Goal: Browse casually

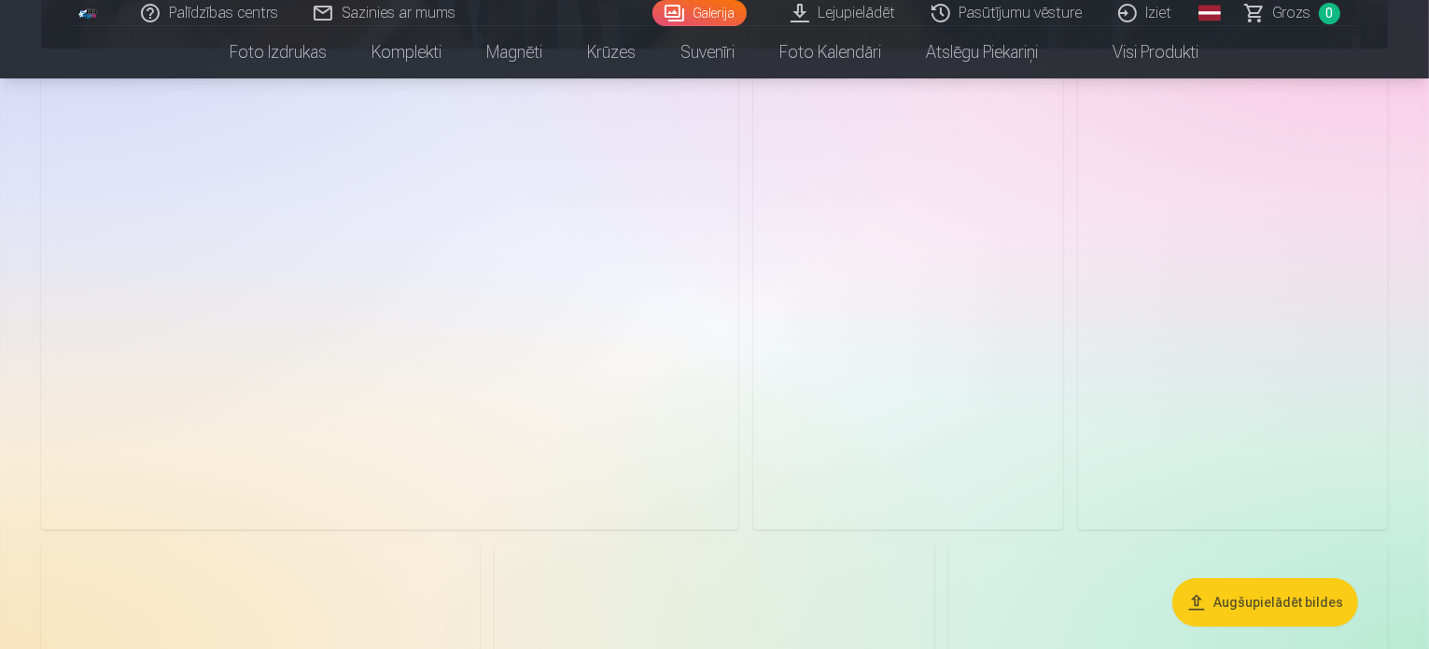
scroll to position [5949, 0]
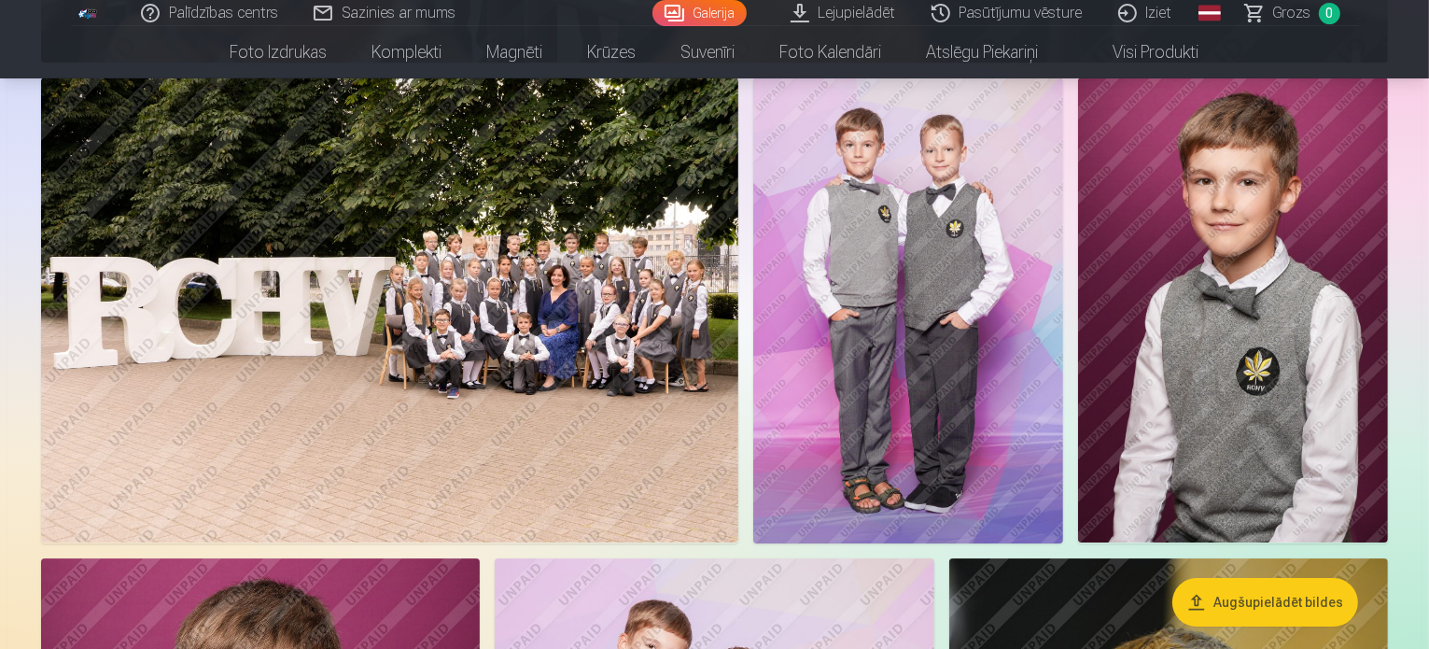
click at [1063, 429] on img at bounding box center [908, 309] width 310 height 465
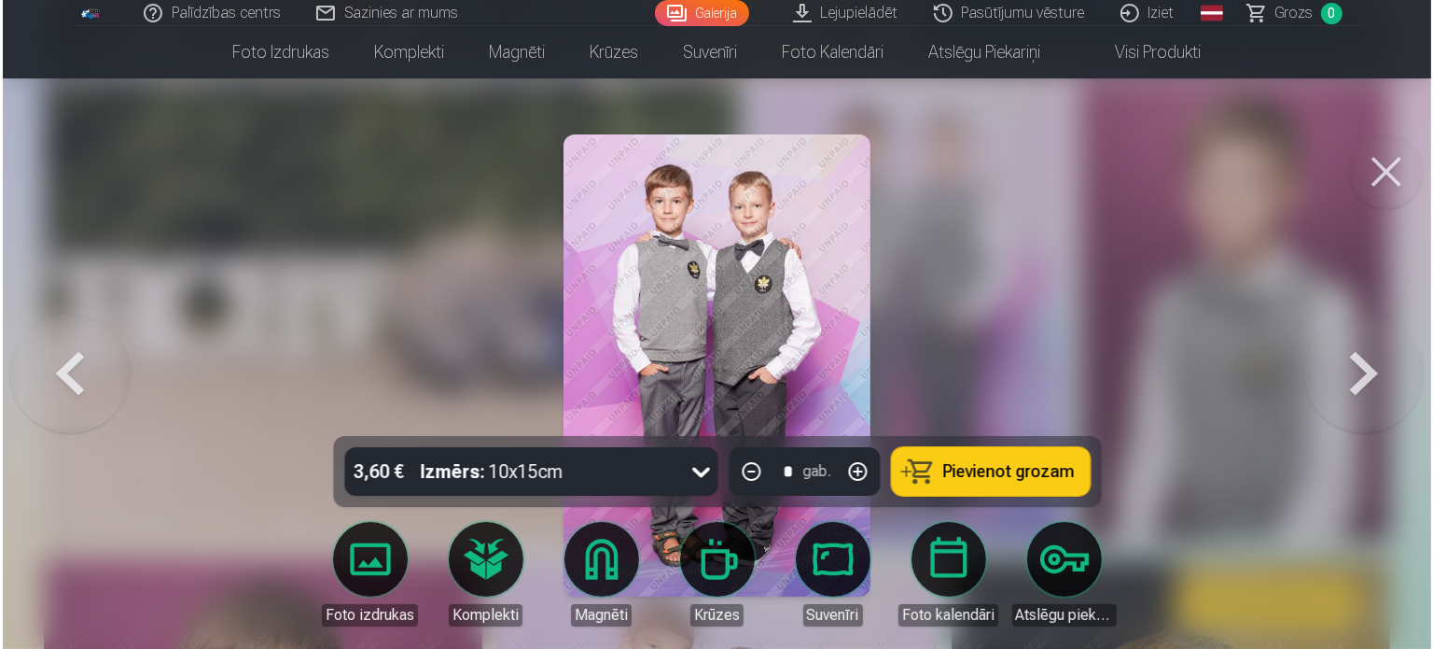
scroll to position [5964, 0]
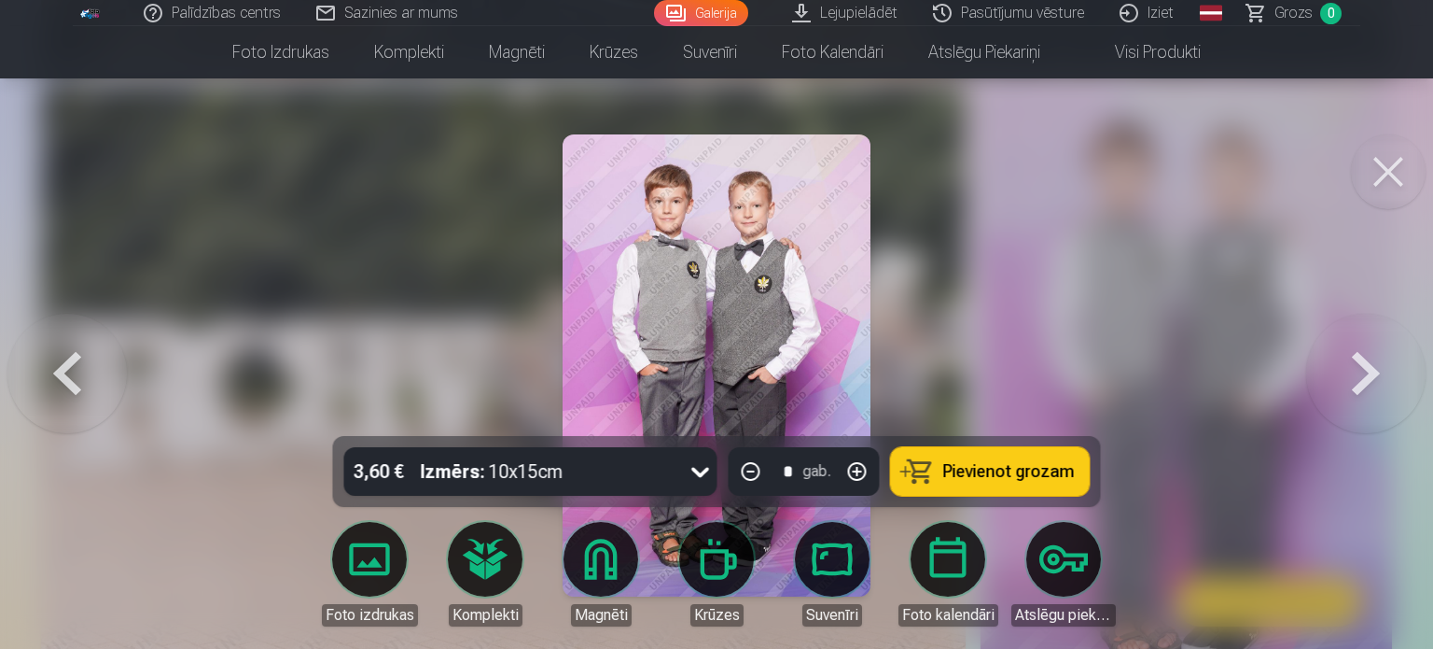
click at [1366, 186] on button at bounding box center [1388, 171] width 75 height 75
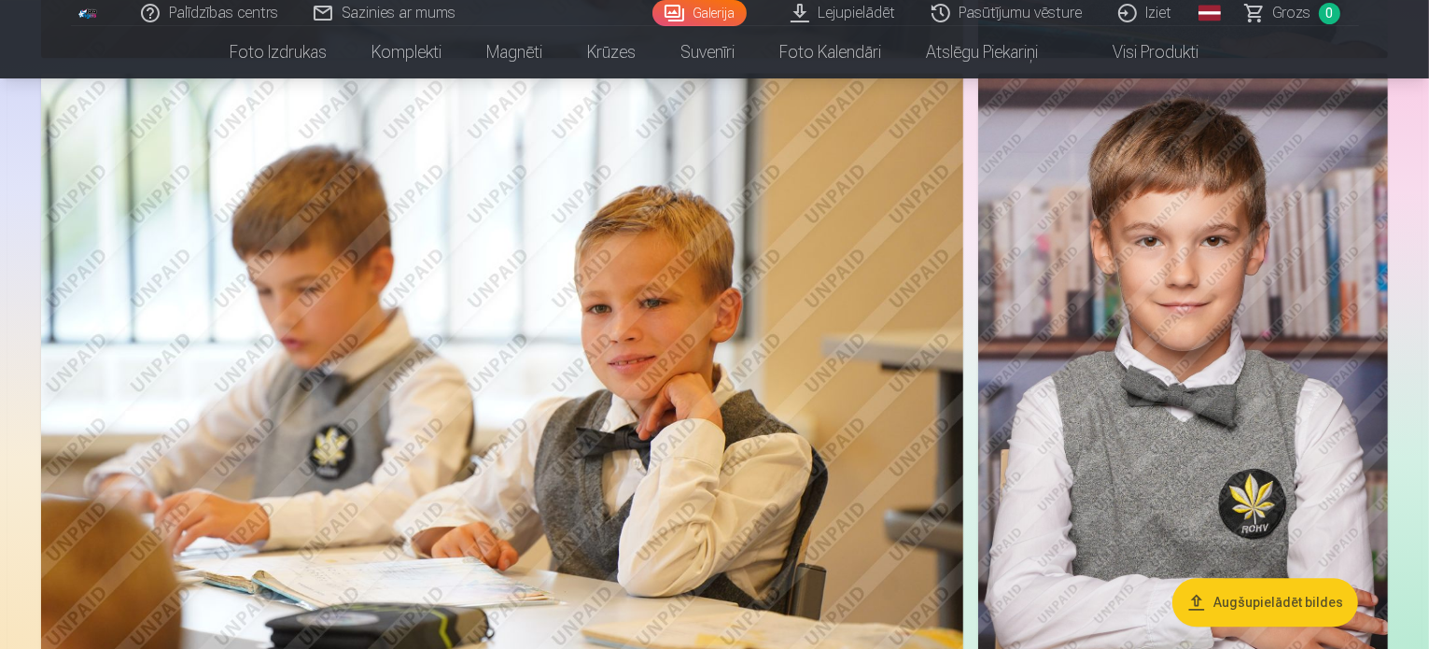
scroll to position [4411, 0]
click at [1203, 342] on img at bounding box center [1183, 381] width 410 height 615
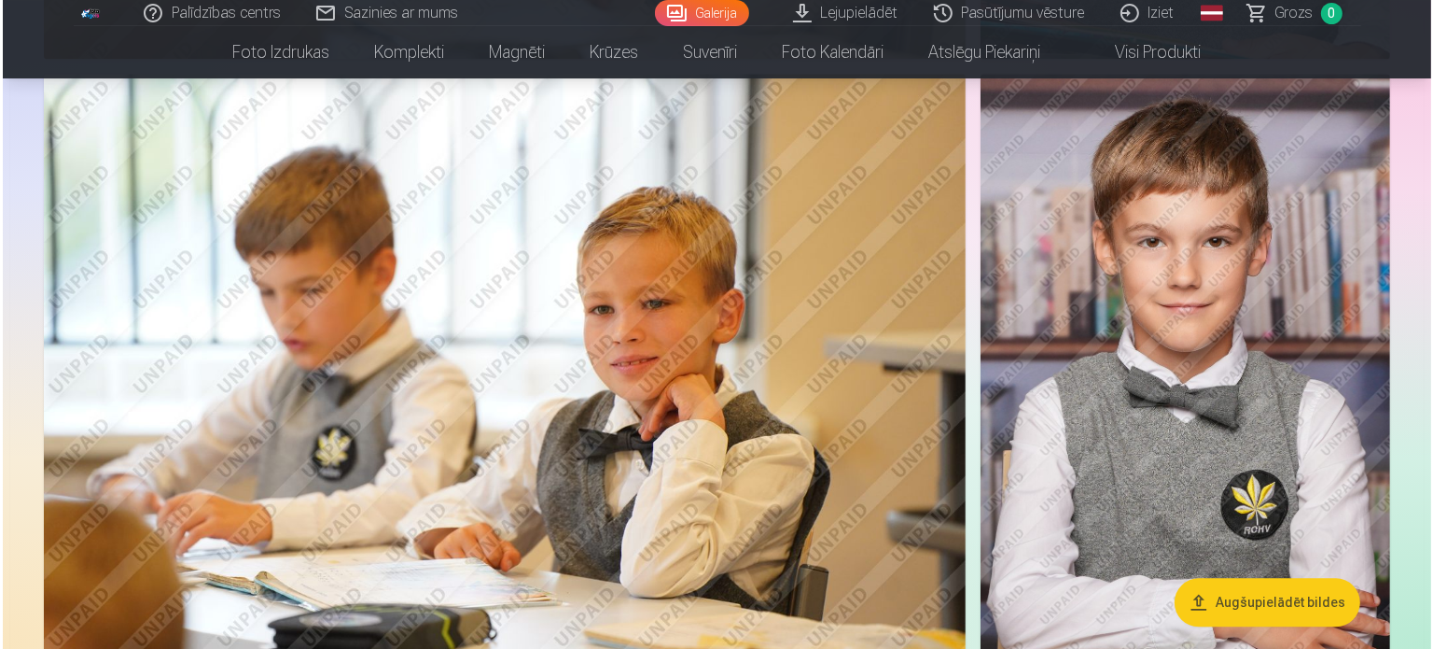
scroll to position [4423, 0]
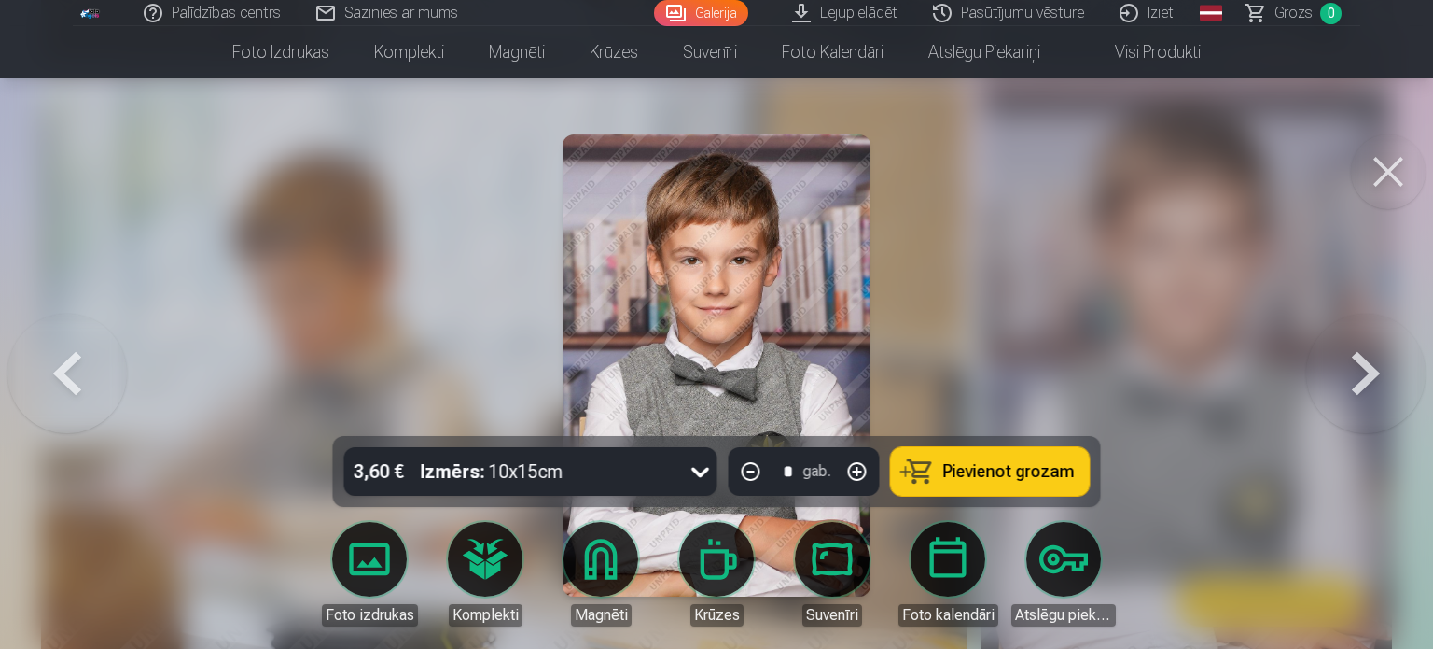
click at [1385, 168] on button at bounding box center [1388, 171] width 75 height 75
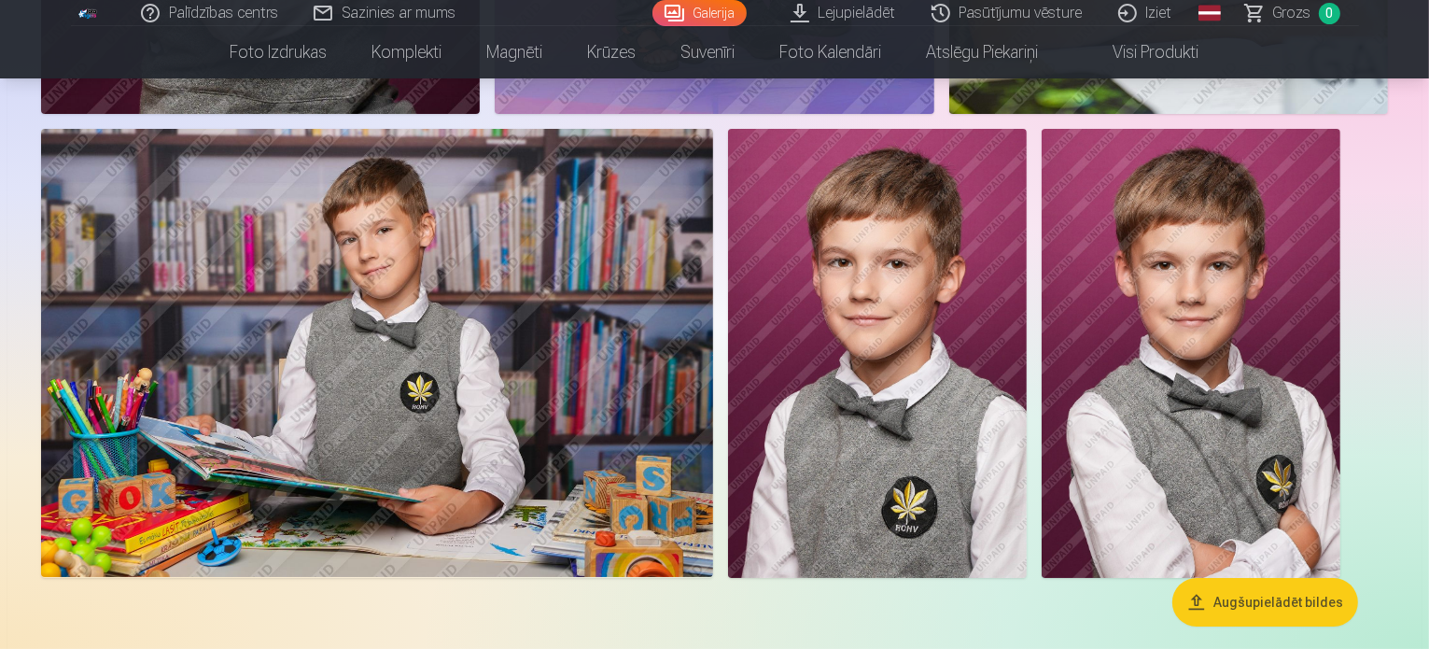
scroll to position [7204, 0]
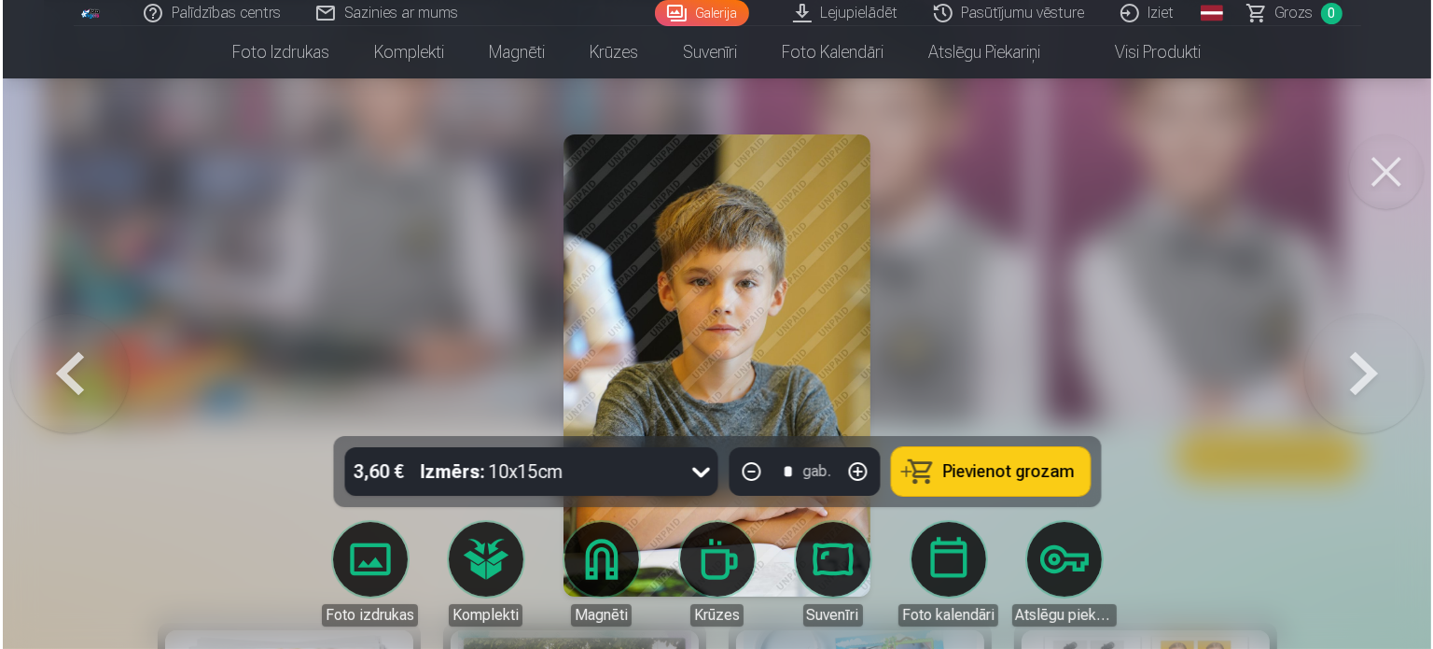
scroll to position [7225, 0]
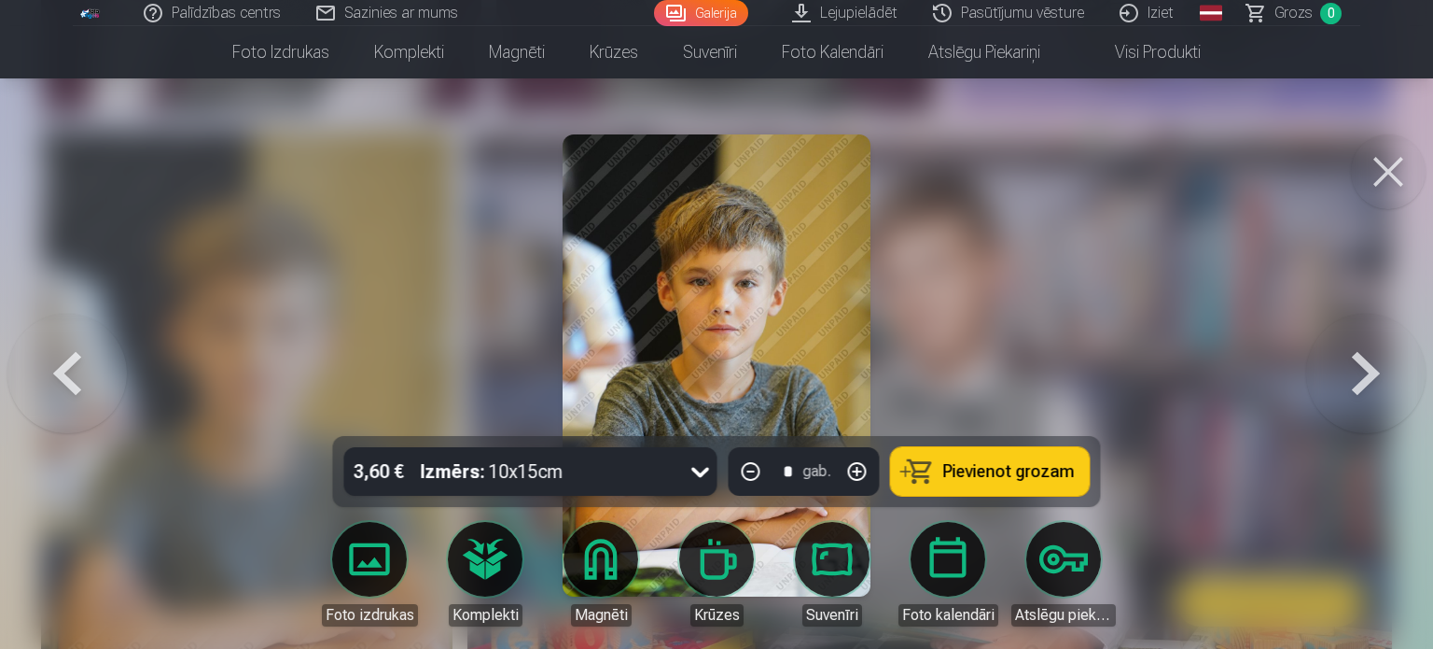
click at [1386, 183] on button at bounding box center [1388, 171] width 75 height 75
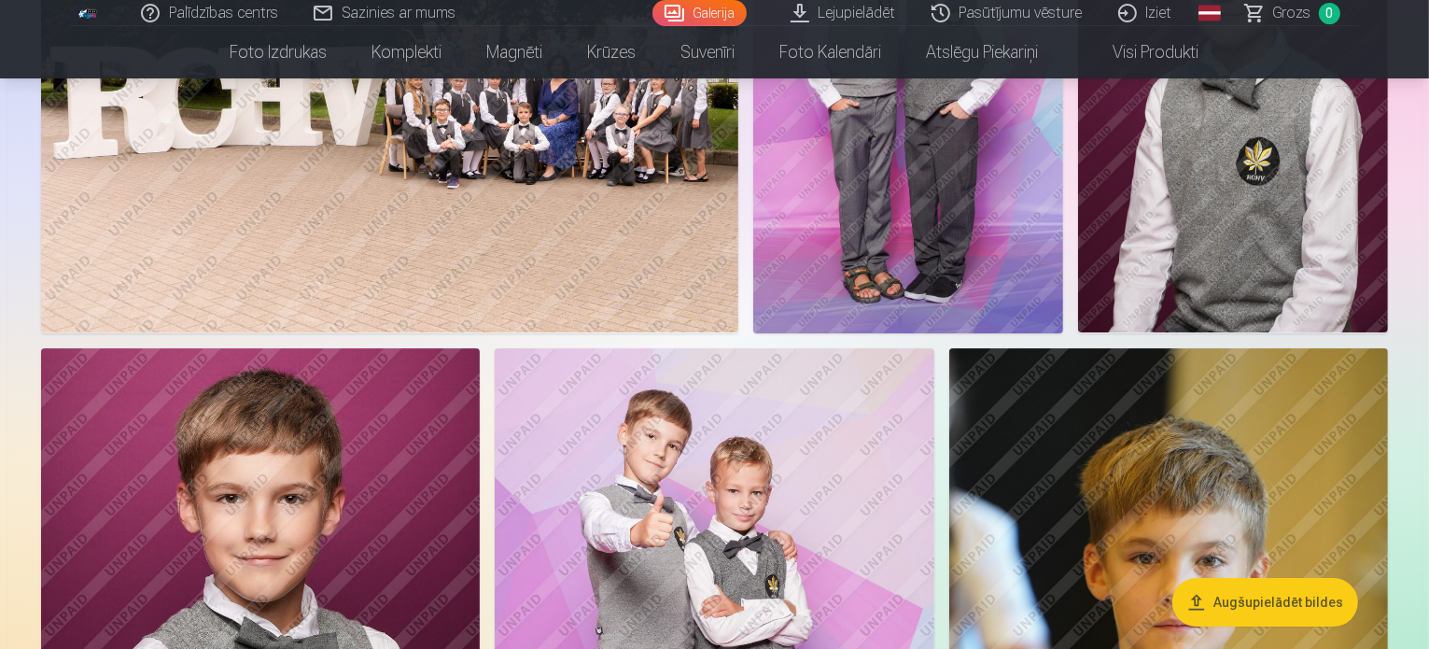
scroll to position [6132, 0]
